Goal: Task Accomplishment & Management: Use online tool/utility

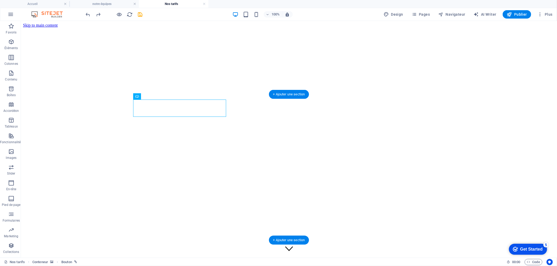
scroll to position [273, 0]
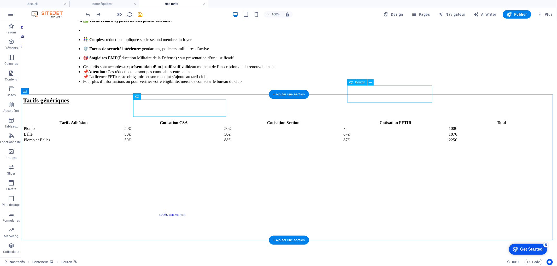
click at [400, 212] on div "accès armement" at bounding box center [424, 214] width 532 height 5
select select "px"
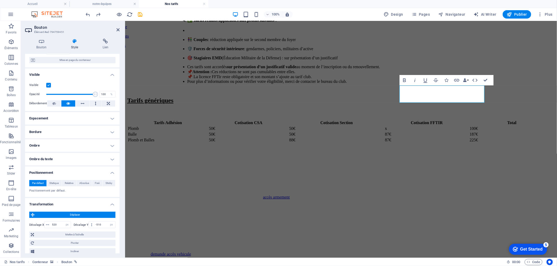
scroll to position [91, 0]
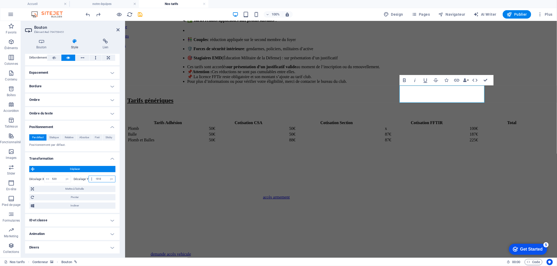
click at [96, 179] on input "-510" at bounding box center [104, 179] width 21 height 6
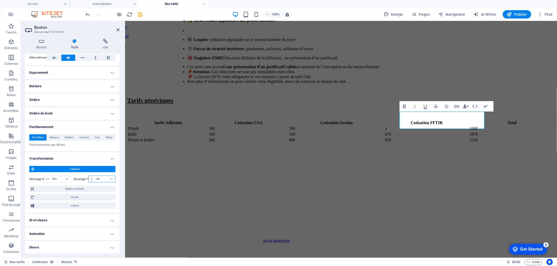
type input "-450"
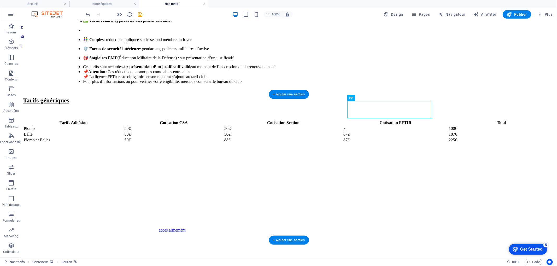
click at [435, 145] on figure at bounding box center [289, 145] width 532 height 0
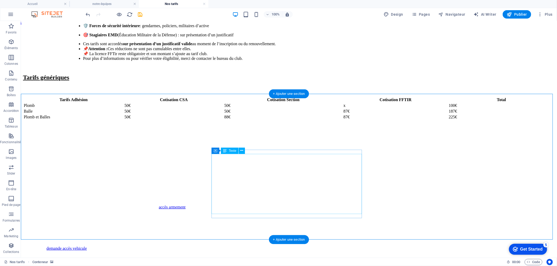
scroll to position [273, 0]
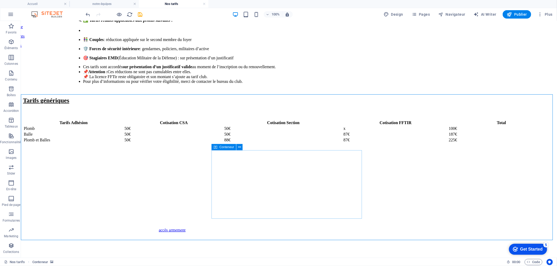
click at [216, 146] on icon at bounding box center [216, 147] width 4 height 6
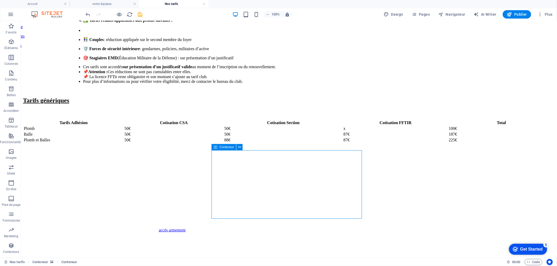
click at [216, 146] on icon at bounding box center [216, 147] width 4 height 6
select select "%"
select select "px"
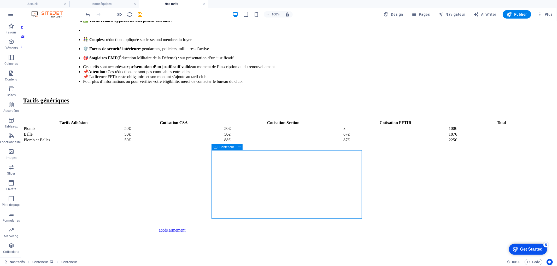
select select "px"
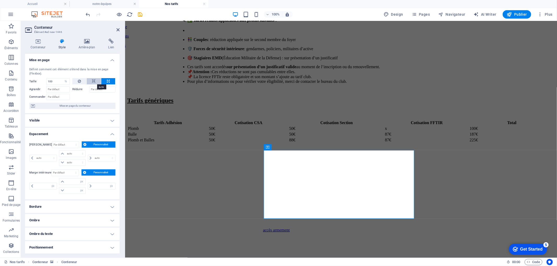
click at [91, 80] on button at bounding box center [94, 81] width 15 height 6
select select "DISABLED_OPTION_VALUE"
click at [77, 104] on span "Mise en page du conteneur" at bounding box center [75, 106] width 77 height 6
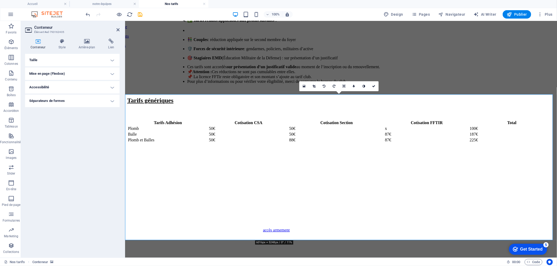
click at [72, 72] on h4 "Mise en page (Flexbox)" at bounding box center [72, 73] width 94 height 13
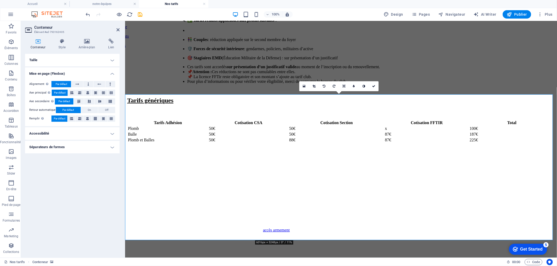
click at [55, 132] on h4 "Accessibilité" at bounding box center [72, 133] width 94 height 13
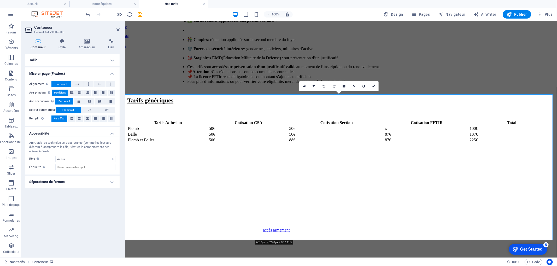
click at [55, 132] on h4 "Accessibilité" at bounding box center [72, 131] width 94 height 9
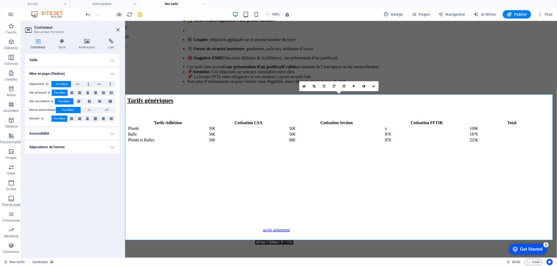
click at [58, 149] on h4 "Séparateurs de formes" at bounding box center [72, 147] width 94 height 13
click at [58, 148] on h4 "Séparateurs de formes" at bounding box center [72, 145] width 94 height 9
click at [64, 44] on h4 "Style" at bounding box center [63, 44] width 20 height 11
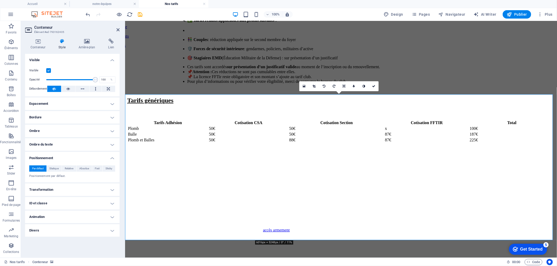
click at [69, 105] on h4 "Espacement" at bounding box center [72, 103] width 94 height 13
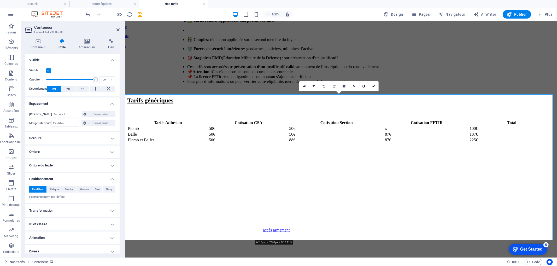
click at [74, 102] on h4 "Espacement" at bounding box center [72, 101] width 94 height 9
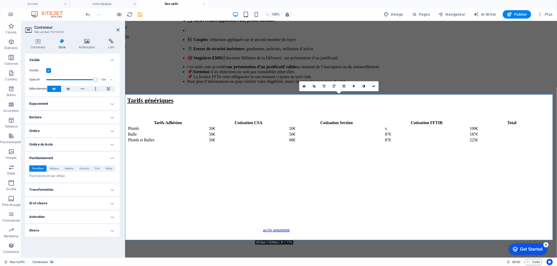
click at [67, 117] on h4 "Bordure" at bounding box center [72, 117] width 94 height 13
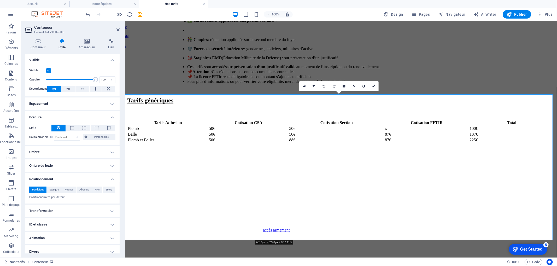
click at [67, 117] on h4 "Bordure" at bounding box center [72, 115] width 94 height 9
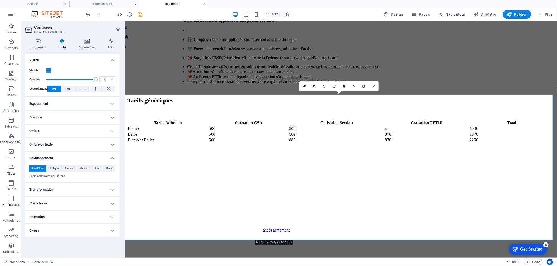
click at [71, 113] on h4 "Bordure" at bounding box center [72, 117] width 94 height 13
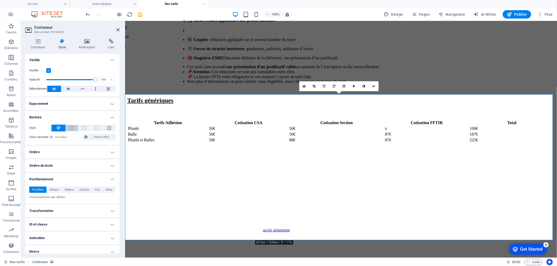
click at [74, 127] on button at bounding box center [72, 128] width 12 height 6
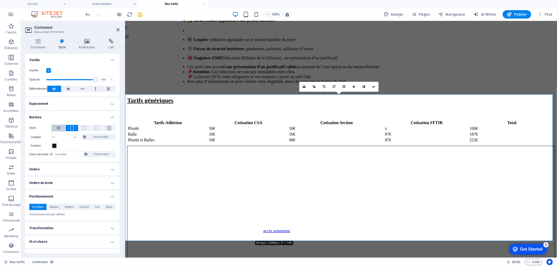
click at [56, 128] on button at bounding box center [58, 128] width 14 height 7
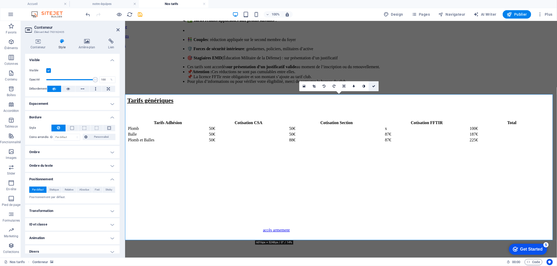
click at [375, 84] on link at bounding box center [374, 86] width 10 height 10
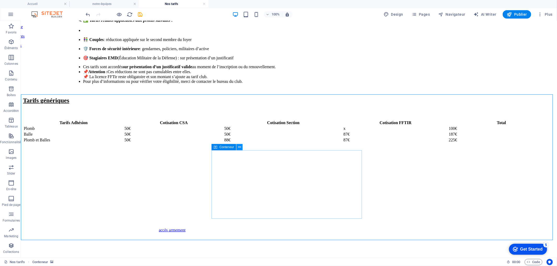
click at [238, 147] on icon at bounding box center [239, 146] width 3 height 5
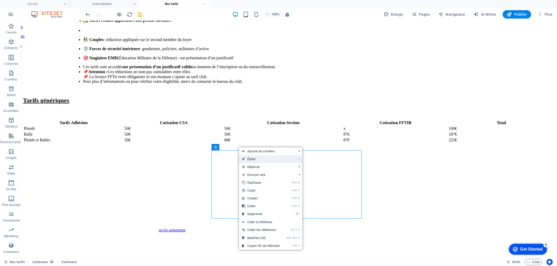
click at [254, 161] on link "⏎ Éditer" at bounding box center [261, 159] width 44 height 8
select select "px"
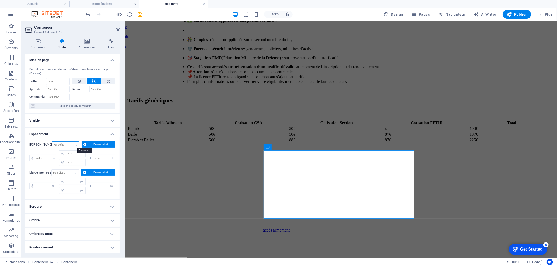
click at [68, 144] on select "Par défaut auto px % rem vw vh Personnalisé" at bounding box center [65, 144] width 27 height 6
click at [52, 141] on select "Par défaut auto px % rem vw vh Personnalisé" at bounding box center [65, 144] width 27 height 6
select select "DISABLED_OPTION_VALUE"
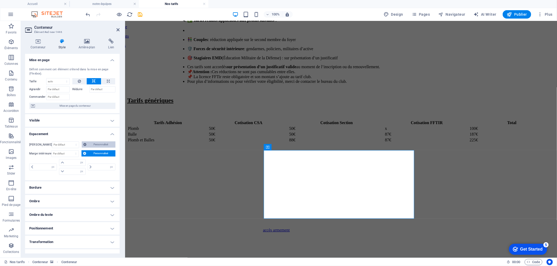
click at [107, 143] on span "Personnalisé" at bounding box center [101, 144] width 26 height 6
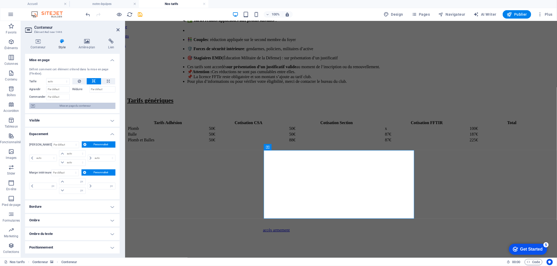
click at [72, 106] on span "Mise en page du conteneur" at bounding box center [75, 106] width 77 height 6
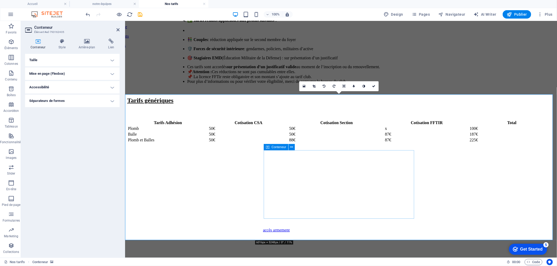
click at [269, 147] on div "Conteneur" at bounding box center [276, 147] width 25 height 6
select select "px"
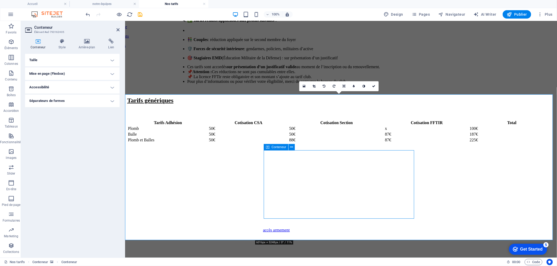
select select "px"
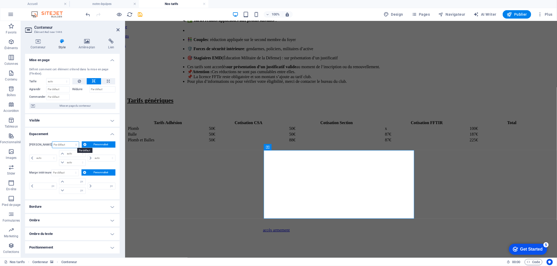
click at [62, 144] on select "Par défaut auto px % rem vw vh Personnalisé" at bounding box center [65, 144] width 27 height 6
click at [52, 141] on select "Par défaut auto px % rem vw vh Personnalisé" at bounding box center [65, 144] width 27 height 6
select select "DISABLED_OPTION_VALUE"
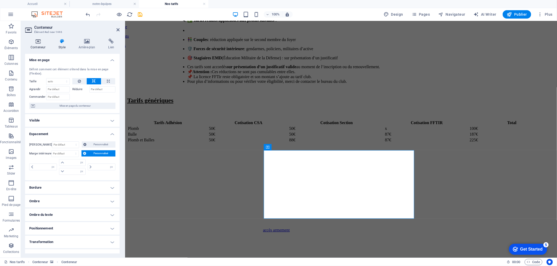
click at [40, 45] on h4 "Conteneur" at bounding box center [39, 44] width 28 height 11
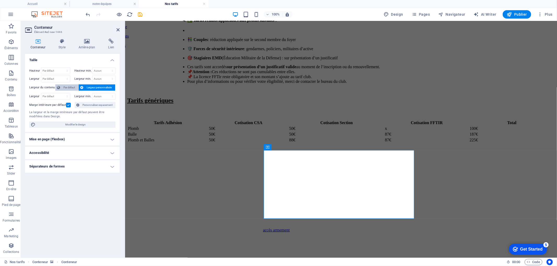
click at [69, 88] on span "Par défaut" at bounding box center [69, 87] width 15 height 6
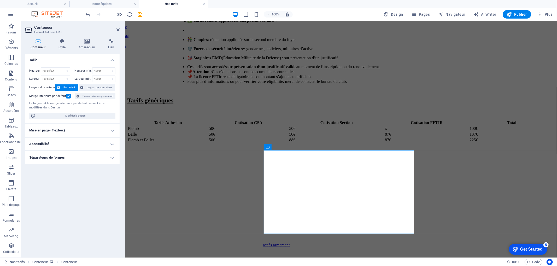
click at [84, 129] on h4 "Mise en page (Flexbox)" at bounding box center [72, 130] width 94 height 13
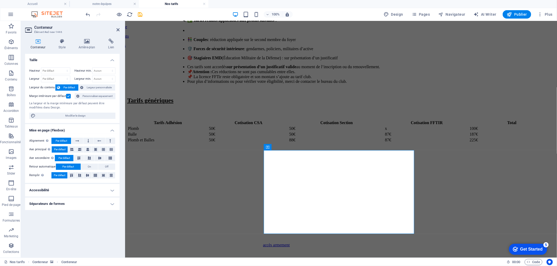
click at [76, 191] on h4 "Accessibilité" at bounding box center [72, 190] width 94 height 13
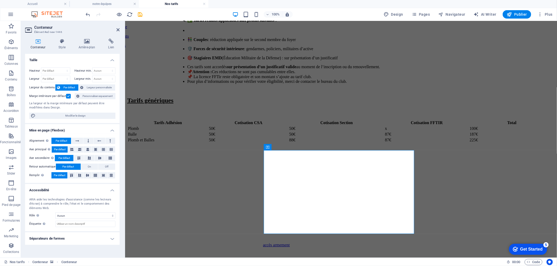
click at [76, 189] on h4 "Accessibilité" at bounding box center [72, 188] width 94 height 9
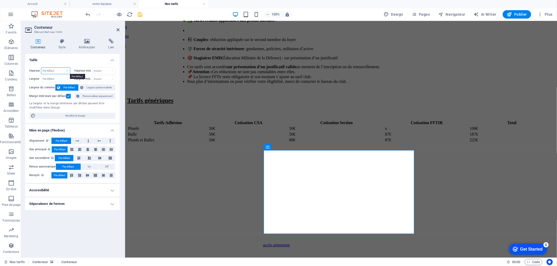
click at [67, 70] on select "Par défaut px rem % vh vw" at bounding box center [55, 71] width 29 height 6
select select "px"
click at [62, 68] on select "Par défaut px rem % vh vw" at bounding box center [55, 71] width 29 height 6
click at [113, 72] on select "Aucun px rem % vh vw" at bounding box center [103, 71] width 23 height 6
select select "px"
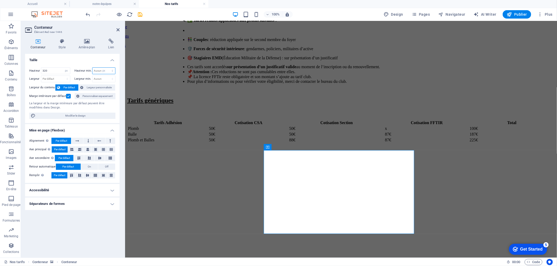
click at [108, 68] on select "Aucun px rem % vh vw" at bounding box center [103, 71] width 23 height 6
click at [44, 70] on input "number" at bounding box center [55, 71] width 29 height 6
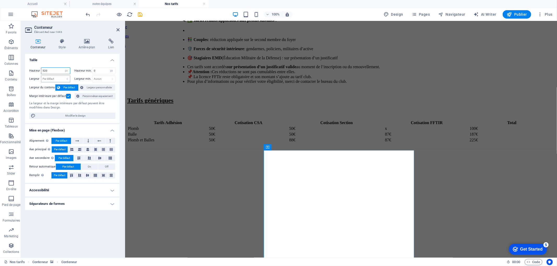
type input "520"
click at [59, 77] on select "Par défaut px rem % em vh vw" at bounding box center [55, 79] width 29 height 6
select select "px"
click at [62, 76] on select "Par défaut px rem % em vh vw" at bounding box center [55, 79] width 29 height 6
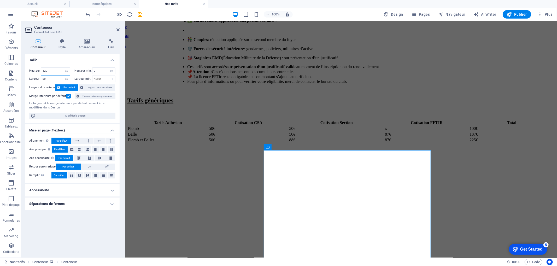
type input "8"
type input "1200"
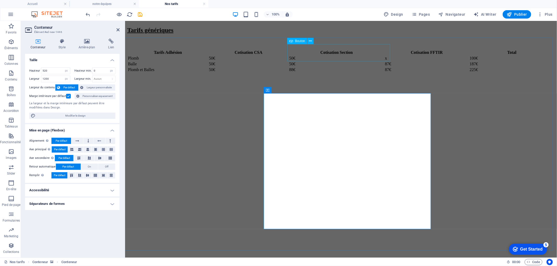
scroll to position [360, 0]
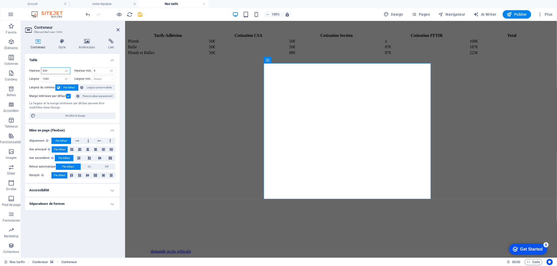
click at [44, 71] on input "520" at bounding box center [55, 71] width 29 height 6
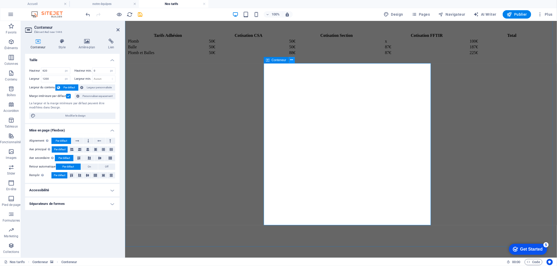
click at [291, 58] on icon at bounding box center [291, 59] width 3 height 5
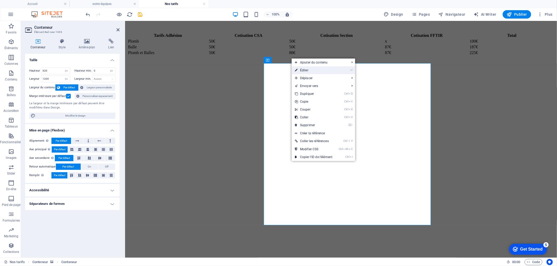
click at [323, 72] on link "⏎ Éditer" at bounding box center [314, 70] width 44 height 8
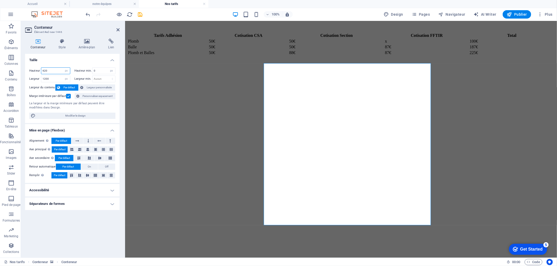
click at [44, 71] on input "620" at bounding box center [55, 71] width 29 height 6
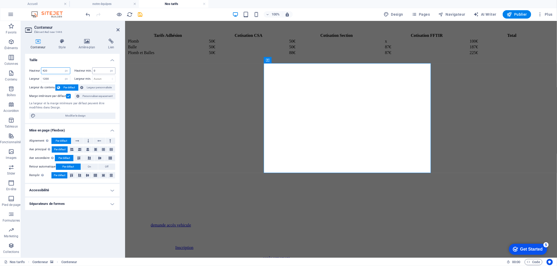
type input "420"
click at [101, 71] on input "number" at bounding box center [103, 71] width 23 height 6
type input "1"
click at [101, 79] on select "Aucun px rem % vh vw" at bounding box center [103, 79] width 23 height 6
click at [101, 69] on input "1" at bounding box center [103, 71] width 23 height 6
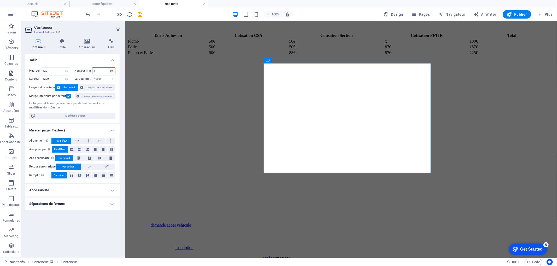
click at [110, 70] on select "Aucun px rem % vh vw" at bounding box center [111, 71] width 7 height 6
click at [108, 68] on select "Aucun px rem % vh vw" at bounding box center [111, 71] width 7 height 6
select select "DISABLED_OPTION_VALUE"
click at [68, 95] on label at bounding box center [68, 96] width 5 height 5
click at [0, 0] on input "Marge intérieure par défaut" at bounding box center [0, 0] width 0 height 0
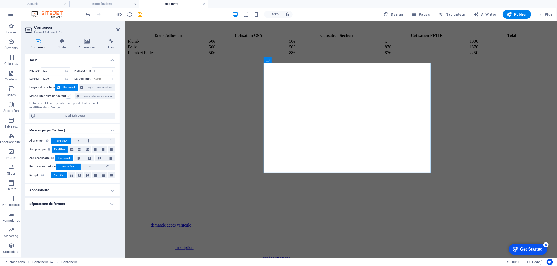
click at [67, 95] on label at bounding box center [68, 96] width 5 height 5
click at [0, 0] on input "Marge intérieure par défaut" at bounding box center [0, 0] width 0 height 0
click at [67, 95] on label at bounding box center [68, 96] width 5 height 5
click at [0, 0] on input "Marge intérieure par défaut" at bounding box center [0, 0] width 0 height 0
click at [67, 95] on label at bounding box center [68, 96] width 5 height 5
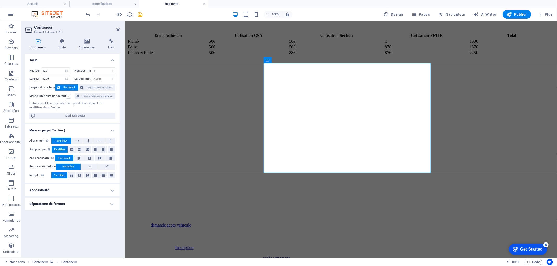
click at [0, 0] on input "Marge intérieure par défaut" at bounding box center [0, 0] width 0 height 0
click at [85, 88] on span "Largeur personnalisée" at bounding box center [99, 87] width 29 height 6
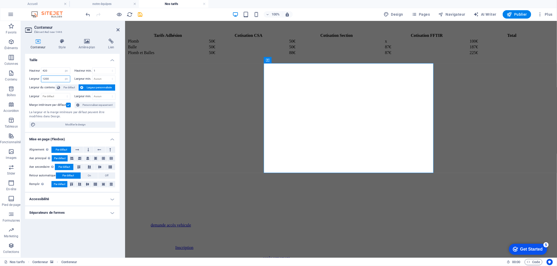
click at [45, 78] on input "1200" at bounding box center [55, 79] width 29 height 6
type input "1550"
click at [118, 29] on icon at bounding box center [117, 30] width 3 height 4
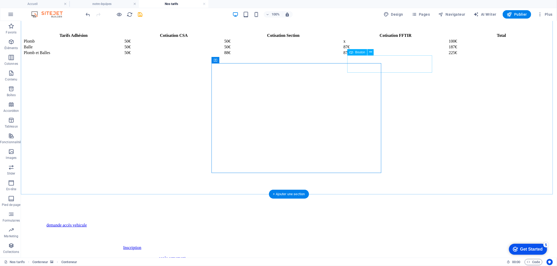
click at [406, 255] on div "accès armement" at bounding box center [424, 257] width 532 height 5
select select "px"
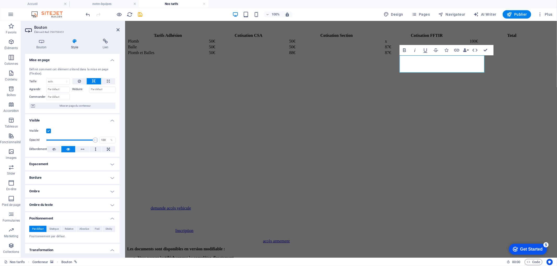
scroll to position [91, 0]
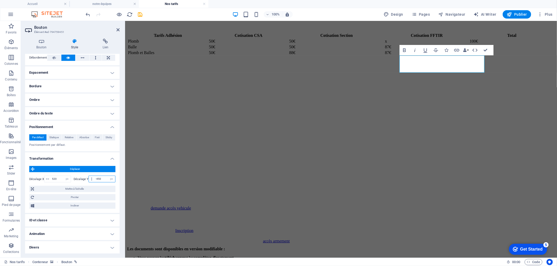
click at [98, 178] on input "-450" at bounding box center [104, 179] width 21 height 6
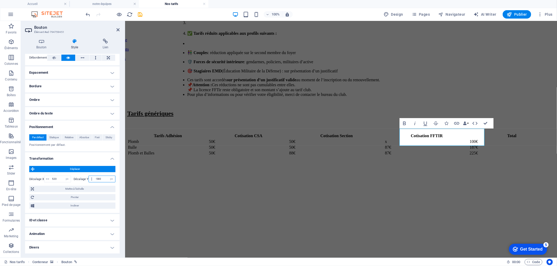
scroll to position [253, 0]
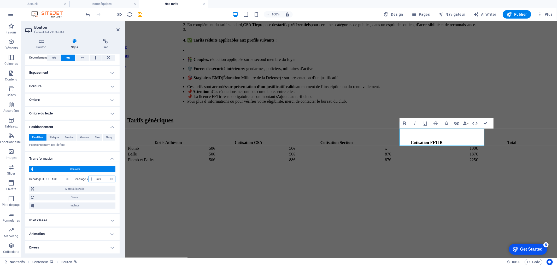
type input "-580"
